Goal: Find specific fact: Find specific page/section

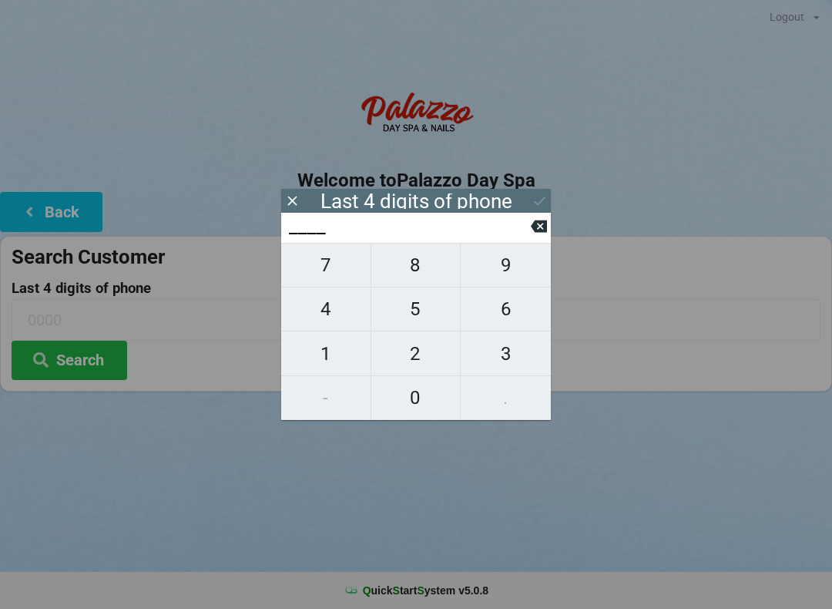
click at [505, 275] on span "9" at bounding box center [506, 265] width 90 height 32
type input "9___"
click at [401, 361] on span "2" at bounding box center [415, 354] width 89 height 32
type input "92__"
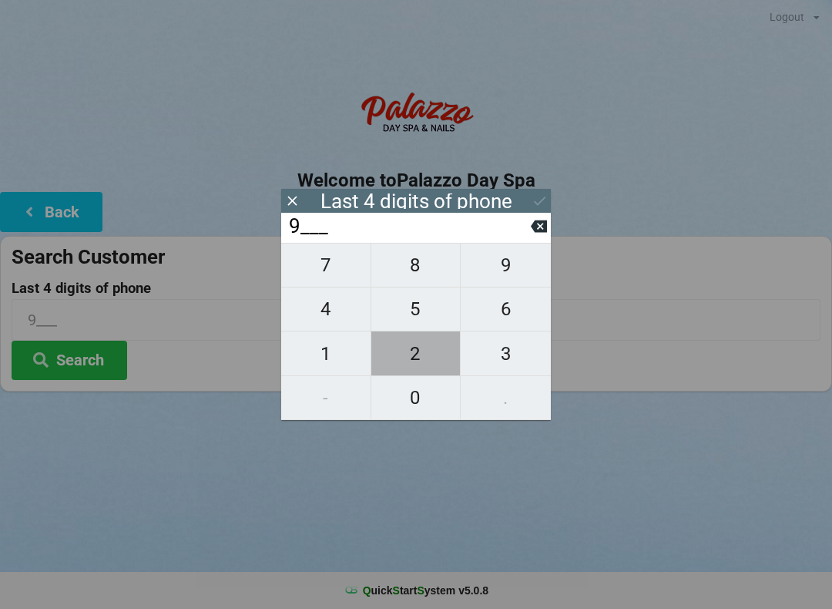
type input "92__"
click at [314, 308] on span "4" at bounding box center [325, 309] width 89 height 32
type input "924_"
click at [311, 356] on span "1" at bounding box center [325, 354] width 89 height 32
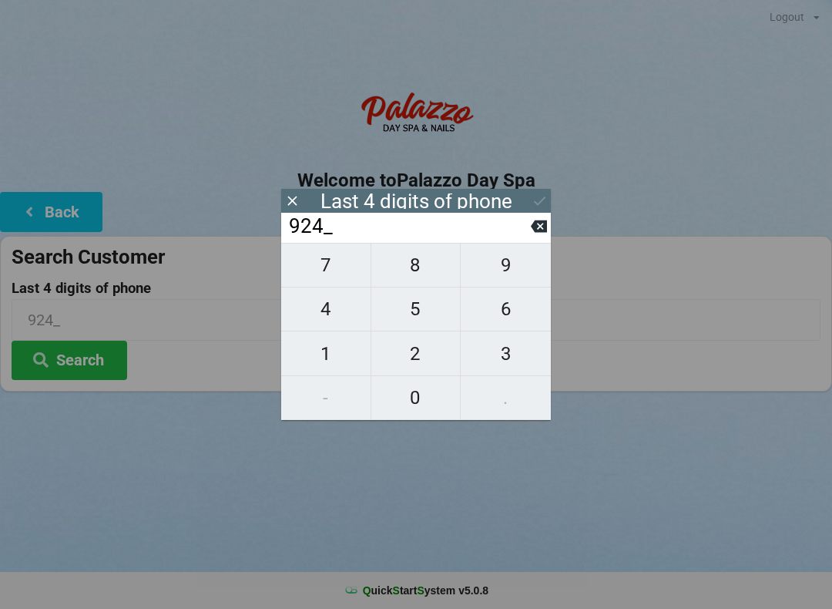
type input "9241"
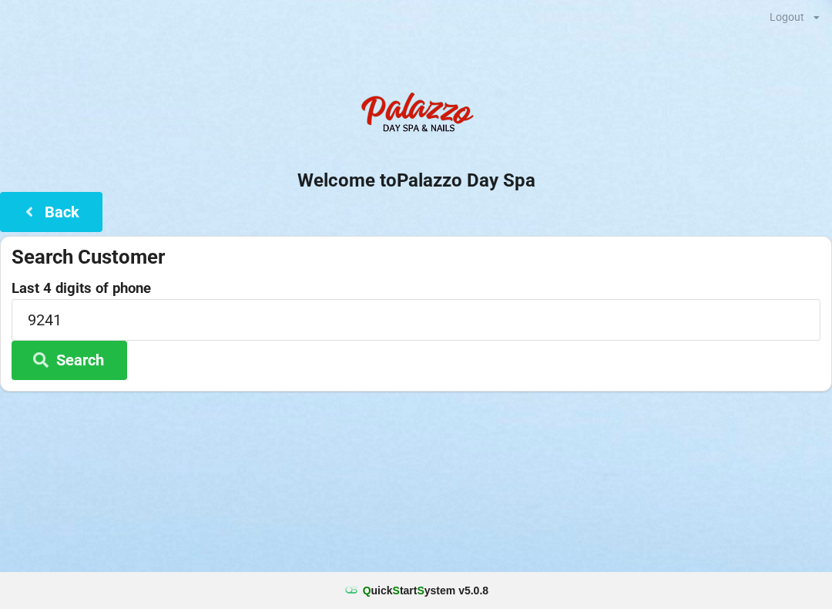
click at [84, 363] on button "Search" at bounding box center [70, 360] width 116 height 39
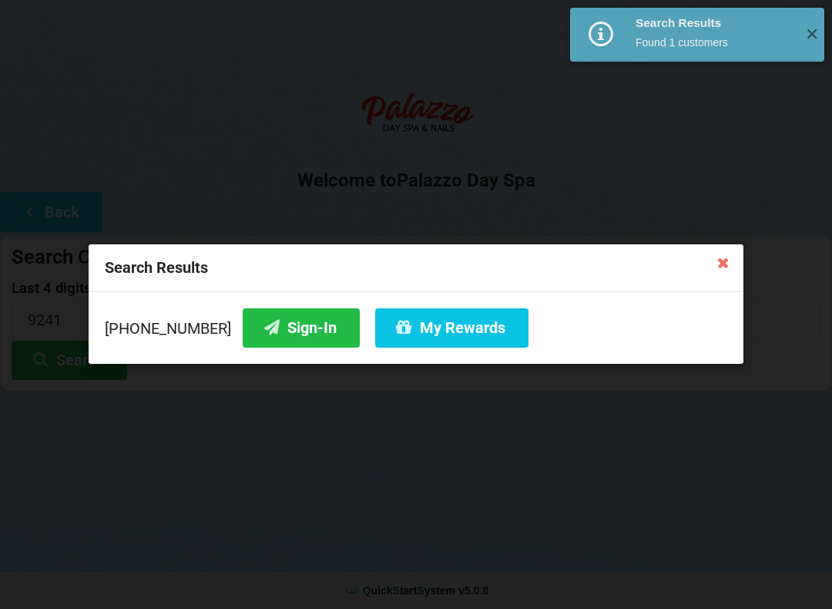
click at [274, 324] on button "Sign-In" at bounding box center [301, 327] width 117 height 39
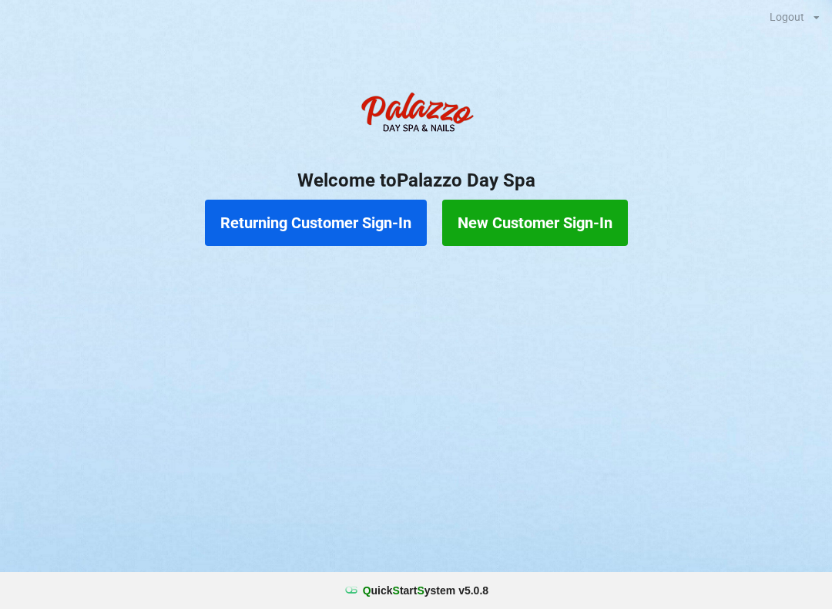
click at [334, 230] on button "Returning Customer Sign-In" at bounding box center [316, 223] width 222 height 46
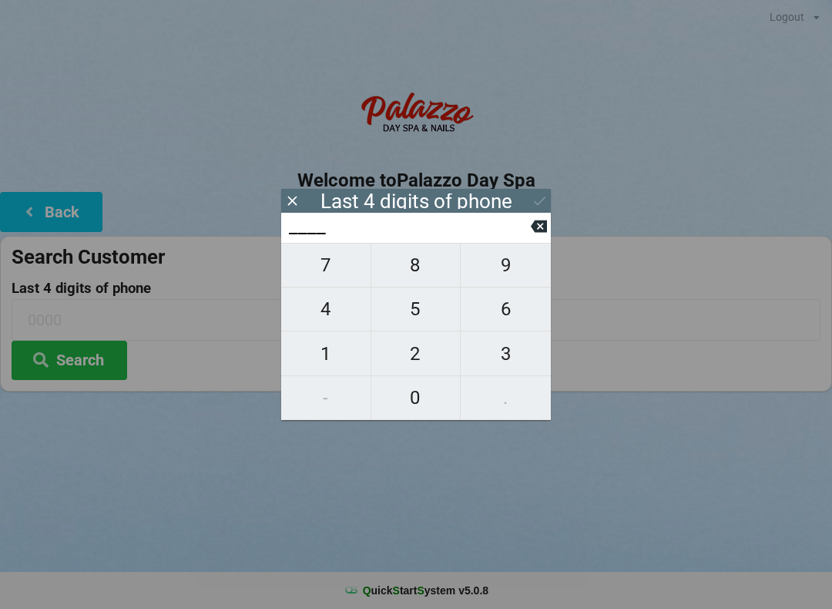
click at [331, 360] on span "1" at bounding box center [325, 354] width 89 height 32
type input "1___"
click at [501, 352] on span "3" at bounding box center [506, 354] width 90 height 32
type input "13__"
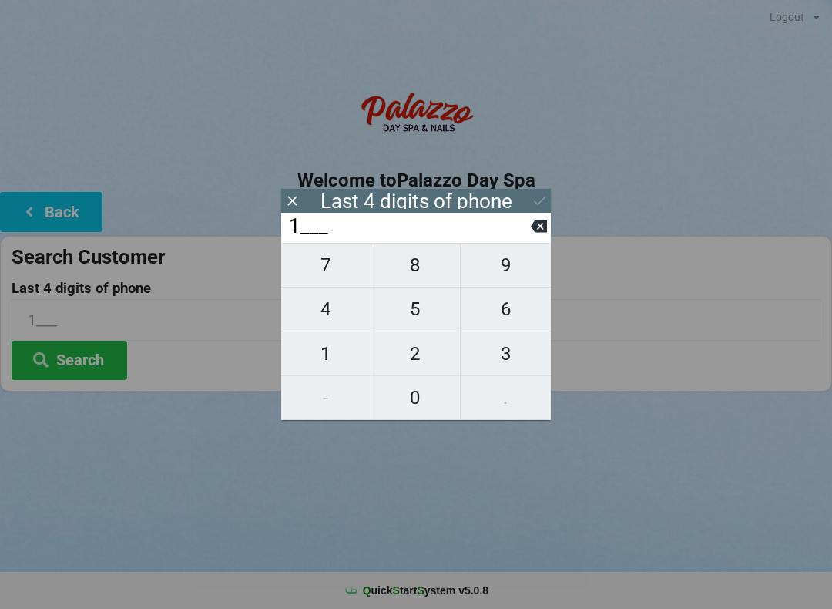
type input "13__"
click at [407, 368] on span "2" at bounding box center [415, 354] width 89 height 32
type input "132_"
click at [322, 277] on span "7" at bounding box center [325, 265] width 89 height 32
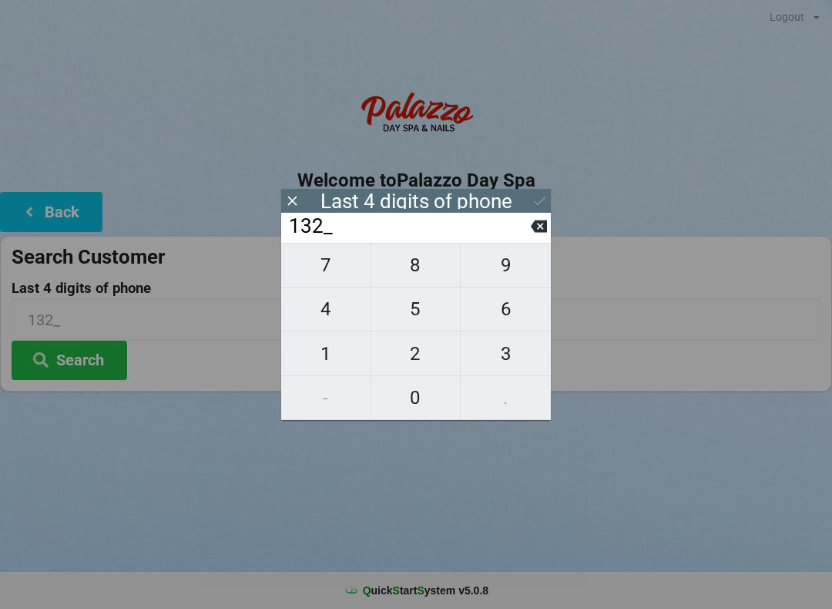
type input "1327"
click at [533, 207] on icon at bounding box center [540, 201] width 16 height 16
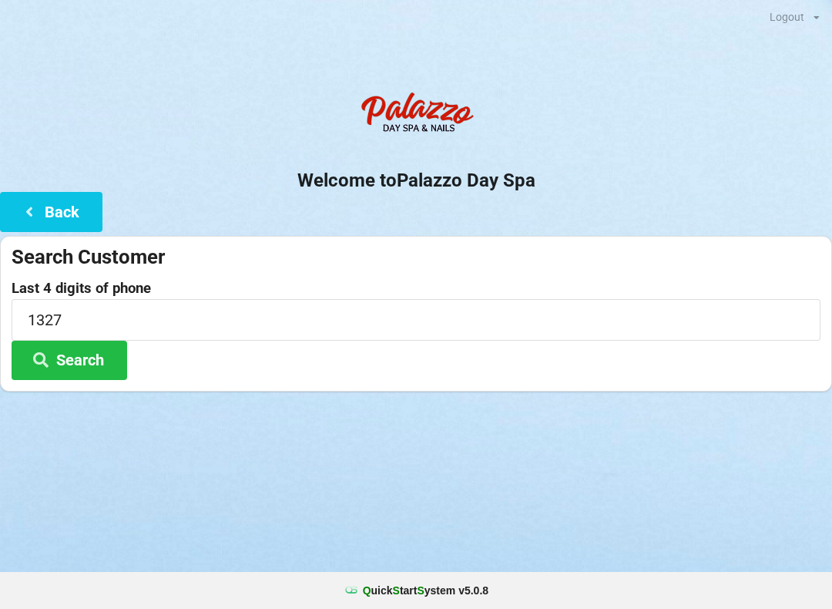
click at [100, 354] on button "Search" at bounding box center [70, 360] width 116 height 39
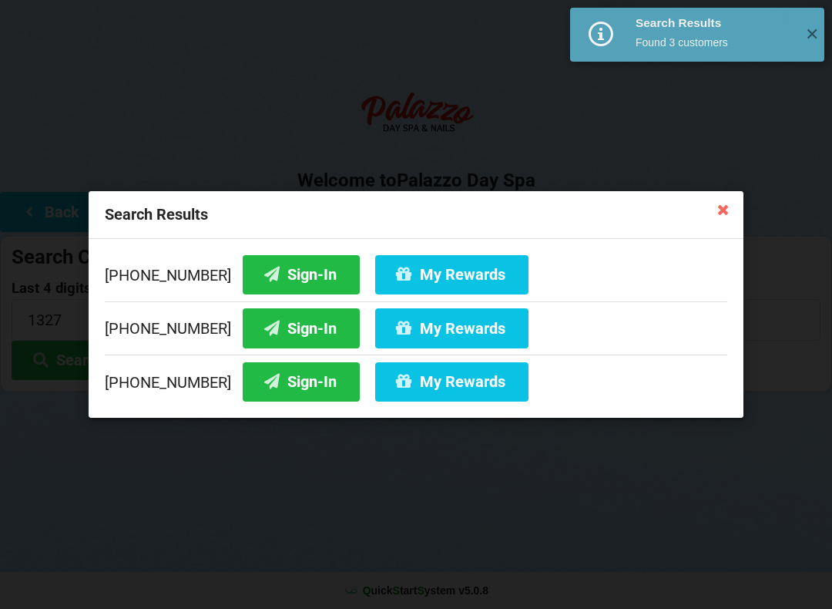
click at [277, 384] on button "Sign-In" at bounding box center [301, 381] width 117 height 39
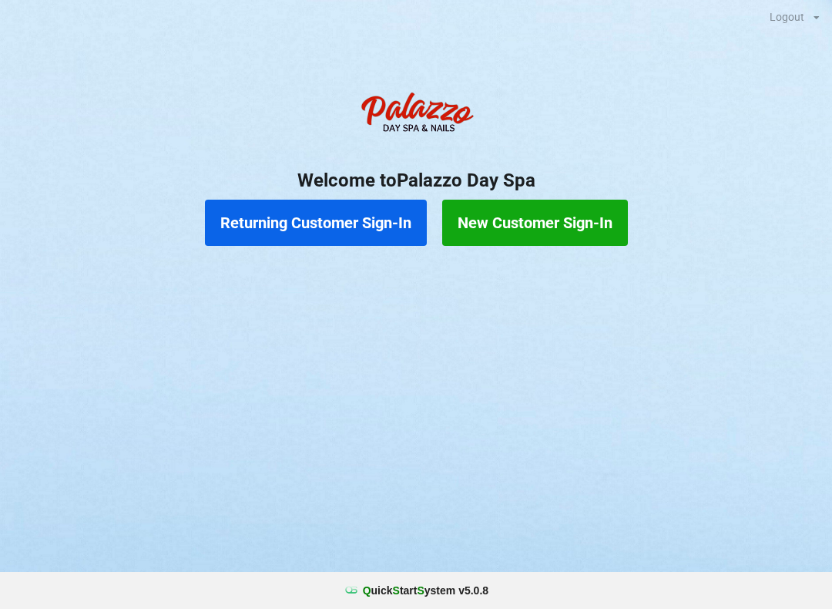
click at [258, 219] on button "Returning Customer Sign-In" at bounding box center [316, 223] width 222 height 46
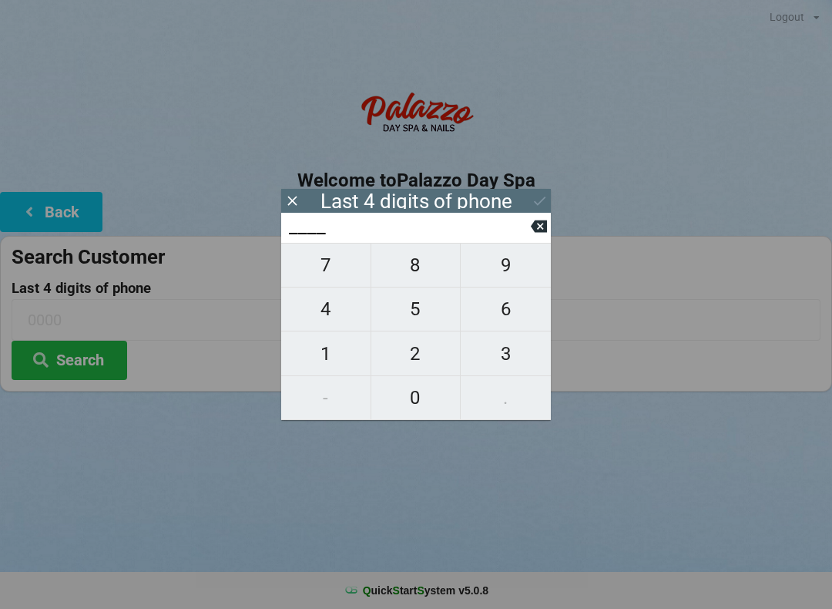
click at [408, 322] on span "5" at bounding box center [415, 309] width 89 height 32
type input "5___"
click at [512, 313] on span "6" at bounding box center [506, 309] width 90 height 32
type input "56__"
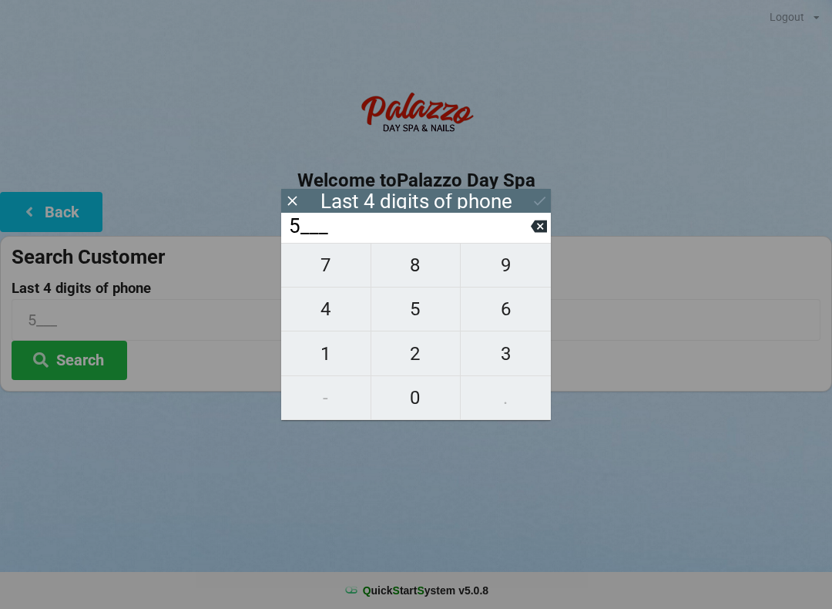
type input "56__"
click at [411, 313] on span "5" at bounding box center [415, 309] width 89 height 32
type input "565_"
click at [488, 343] on span "3" at bounding box center [506, 354] width 90 height 32
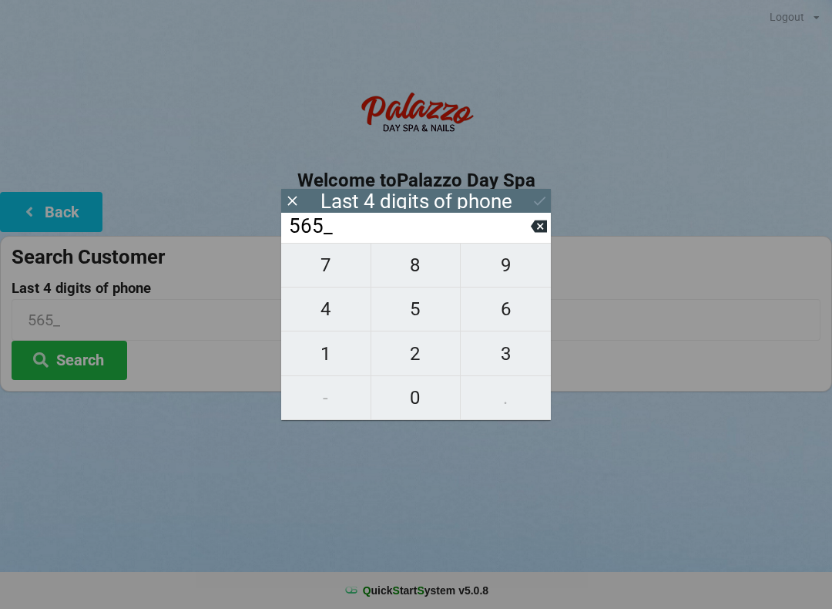
type input "5653"
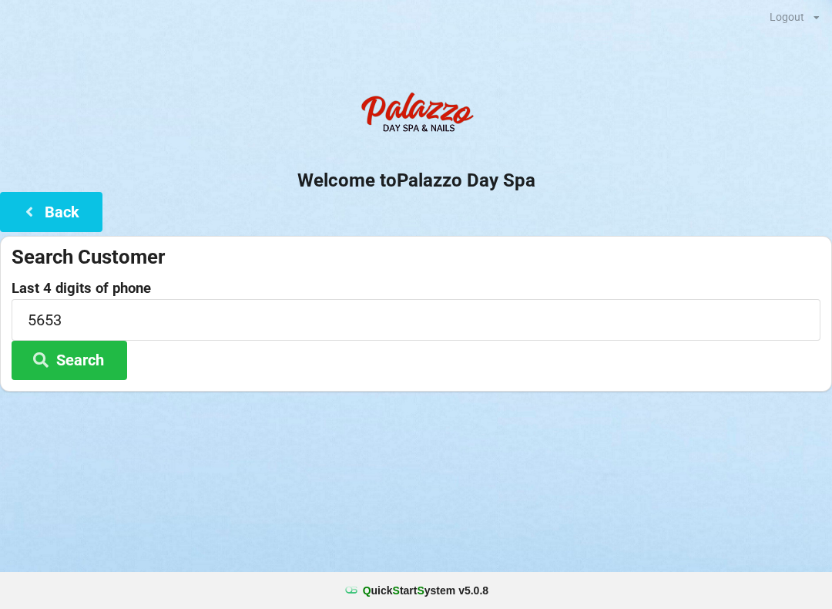
click at [636, 462] on div "Logout Logout Sign-In Welcome to Palazzo Day Spa Back Search Customer Last 4 di…" at bounding box center [416, 304] width 832 height 609
click at [48, 354] on icon at bounding box center [41, 358] width 18 height 13
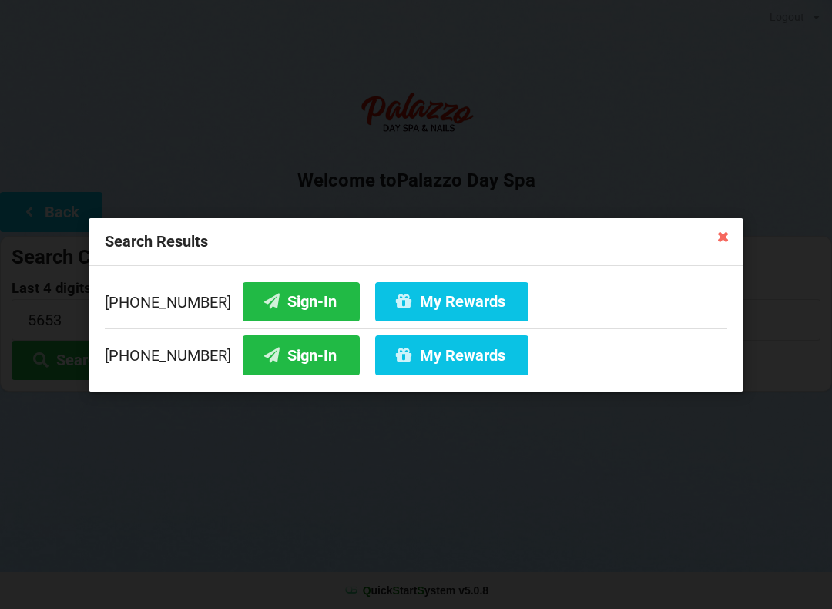
click at [280, 357] on button "Sign-In" at bounding box center [301, 354] width 117 height 39
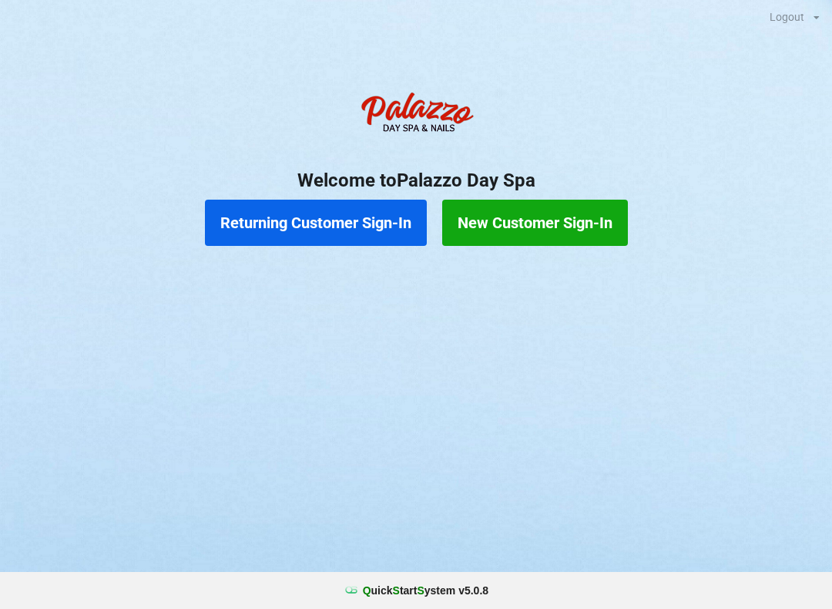
click at [334, 217] on button "Returning Customer Sign-In" at bounding box center [316, 223] width 222 height 46
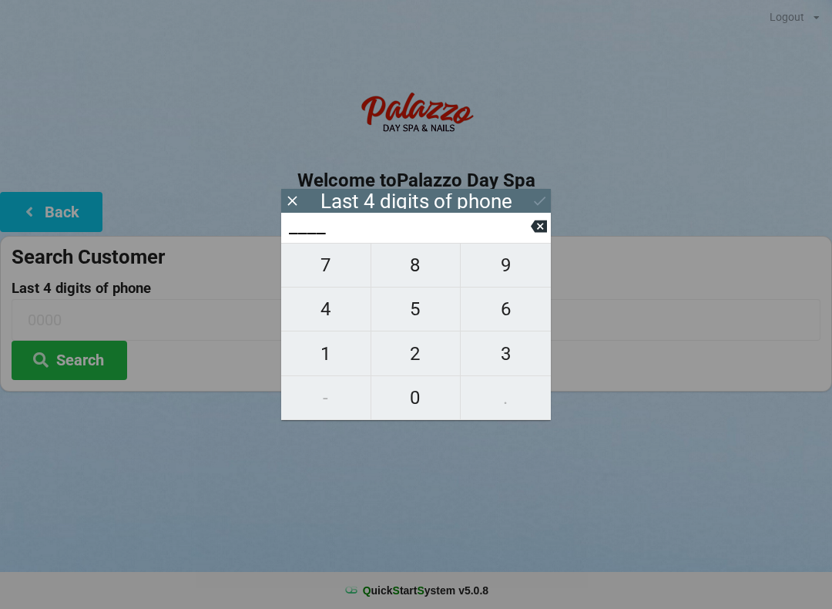
click at [428, 403] on span "0" at bounding box center [415, 397] width 89 height 32
type input "0___"
click at [416, 273] on span "8" at bounding box center [415, 265] width 89 height 32
type input "08__"
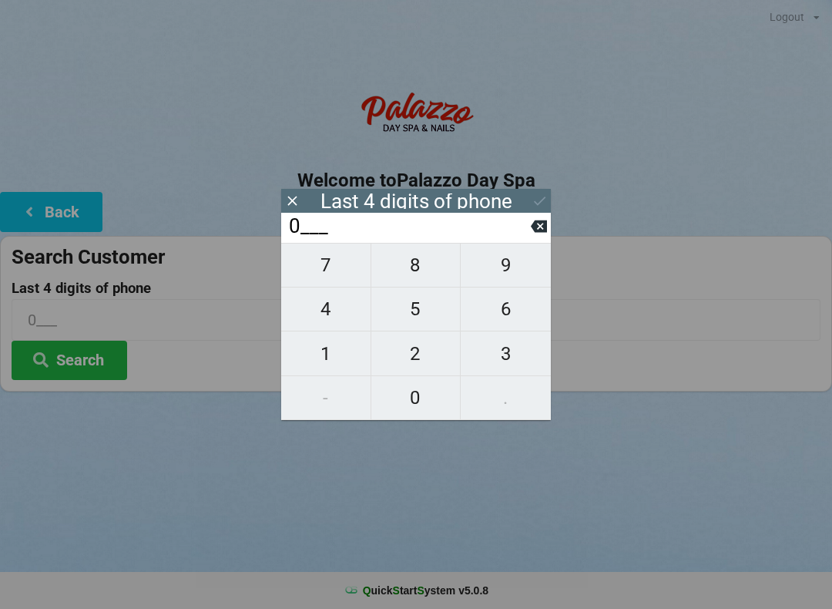
type input "08__"
click at [424, 407] on span "0" at bounding box center [415, 397] width 89 height 32
type input "080_"
click at [423, 404] on span "0" at bounding box center [415, 397] width 89 height 32
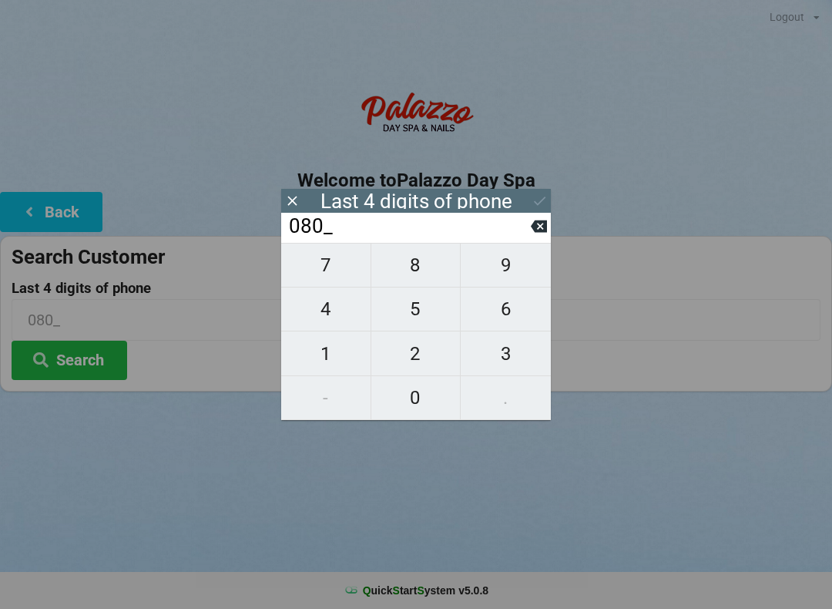
type input "0800"
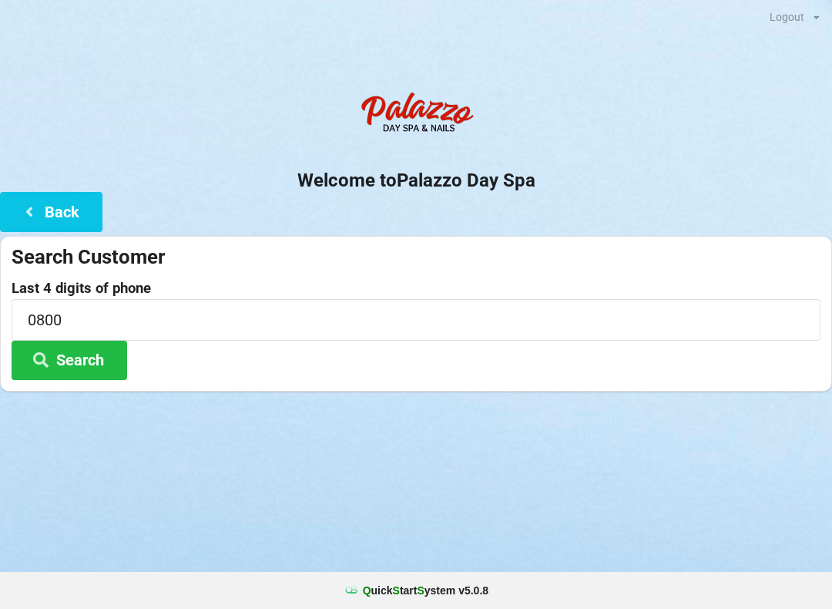
click at [651, 244] on div "Search Customer" at bounding box center [416, 256] width 809 height 25
